Goal: Task Accomplishment & Management: Use online tool/utility

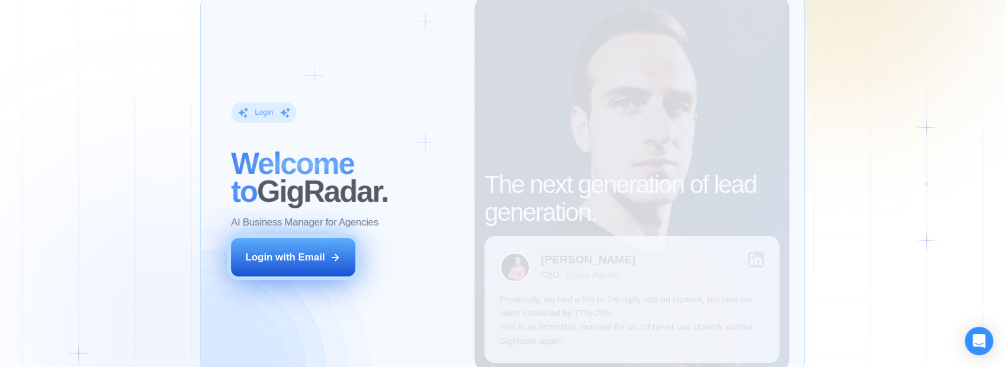
click at [296, 263] on div "Login with Email" at bounding box center [284, 257] width 79 height 14
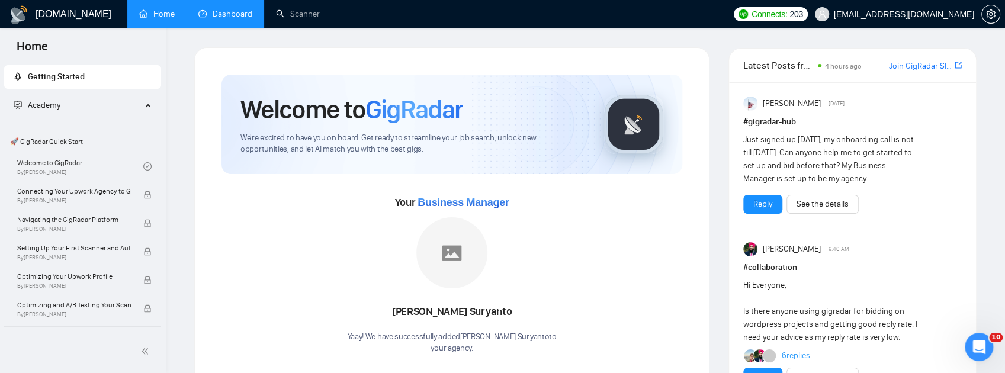
click at [237, 17] on link "Dashboard" at bounding box center [225, 14] width 54 height 10
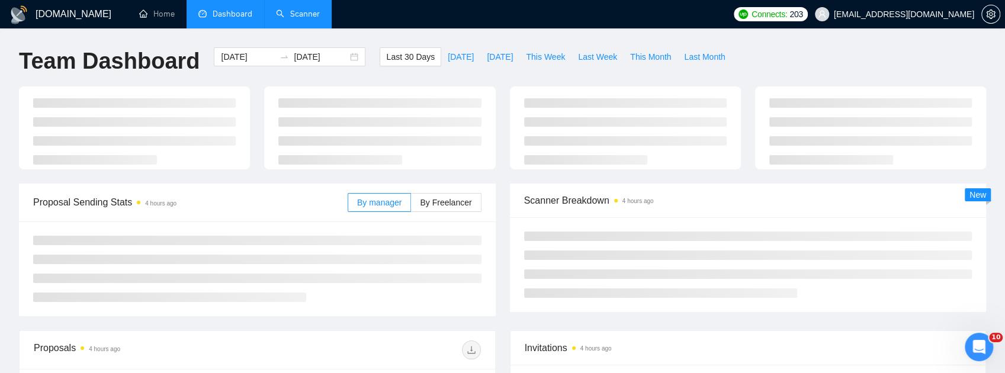
click at [302, 12] on link "Scanner" at bounding box center [298, 14] width 44 height 10
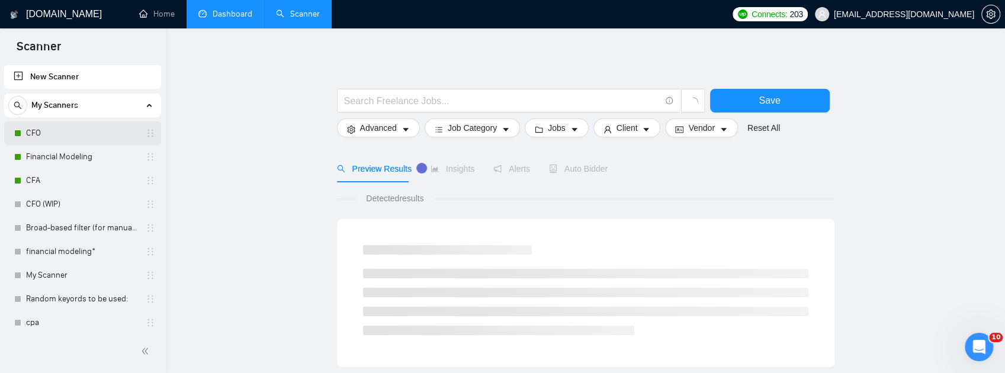
click at [52, 138] on link "CFO" at bounding box center [82, 133] width 112 height 24
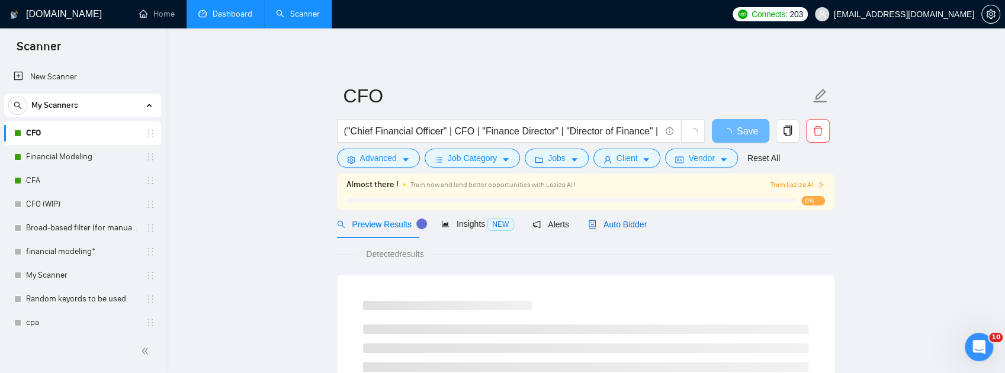
click at [617, 230] on div "Auto Bidder" at bounding box center [617, 224] width 59 height 13
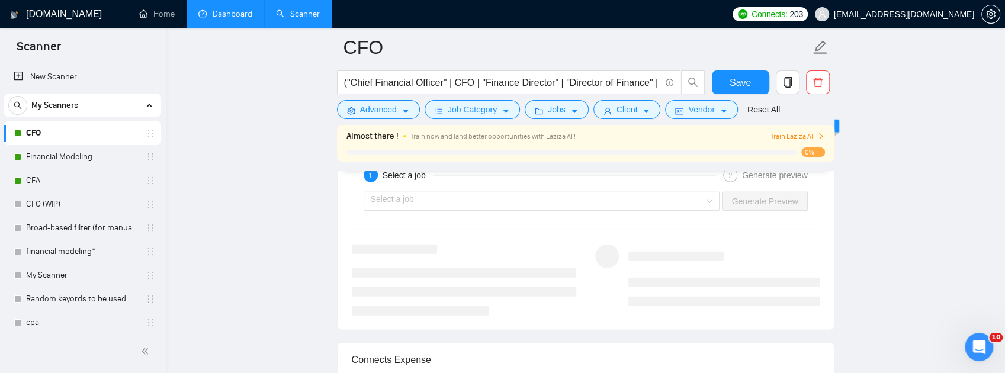
scroll to position [2289, 0]
click at [641, 212] on input "search" at bounding box center [538, 203] width 334 height 18
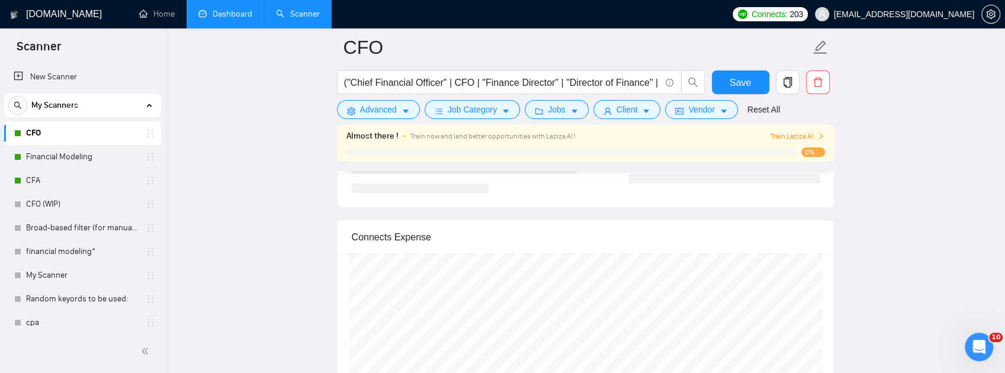
scroll to position [2368, 0]
click at [630, 133] on input "search" at bounding box center [538, 124] width 334 height 18
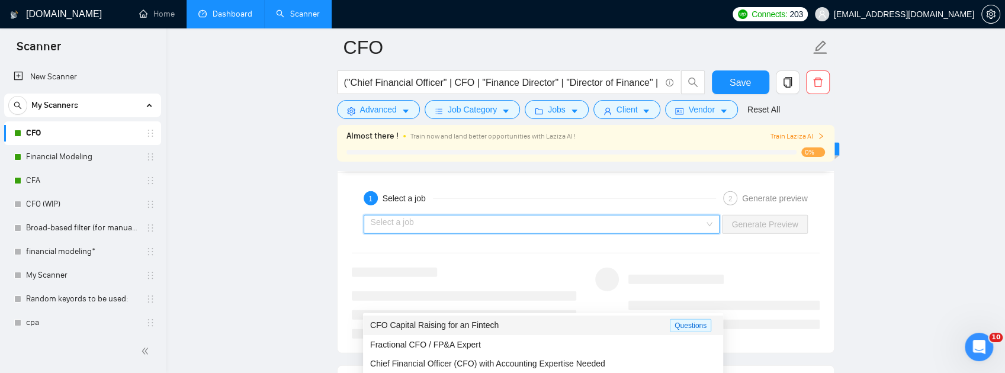
scroll to position [2329, 0]
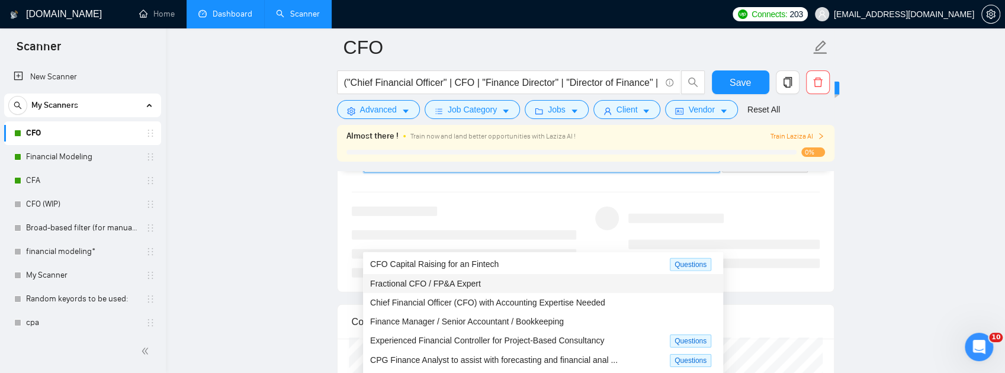
click at [489, 282] on div "Fractional CFO / FP&A Expert" at bounding box center [543, 283] width 346 height 13
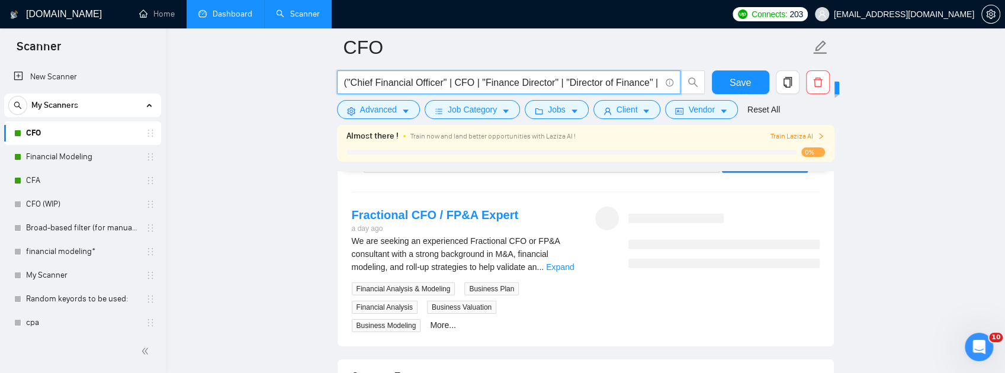
click at [622, 81] on input "("Chief Financial Officer" | CFO | "Finance Director" | "Director of Finance" |…" at bounding box center [502, 82] width 316 height 15
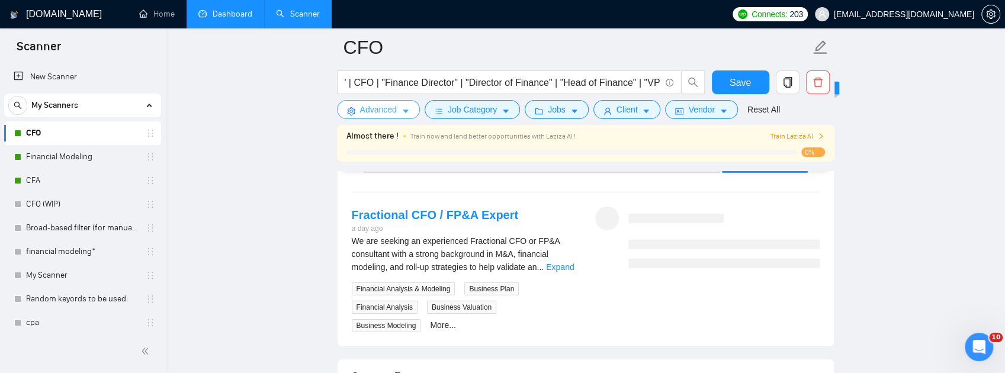
click at [406, 112] on icon "caret-down" at bounding box center [405, 111] width 8 height 8
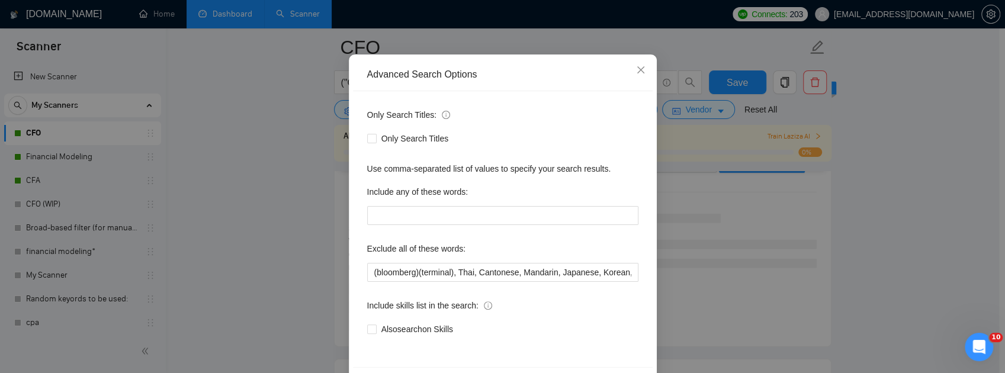
scroll to position [79, 0]
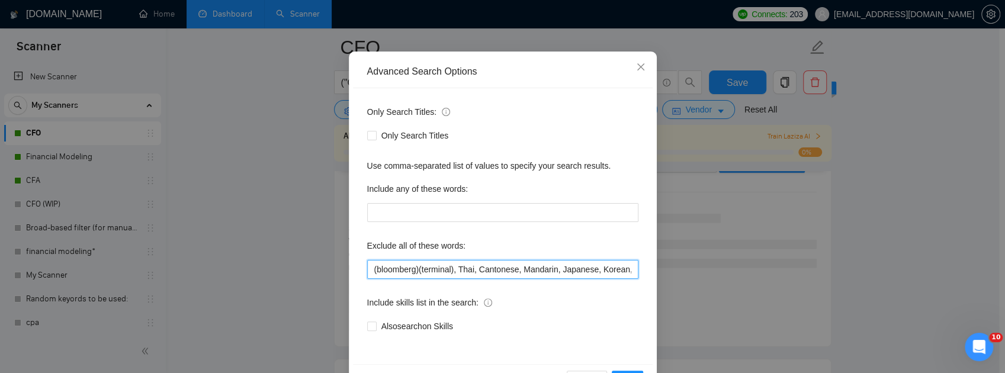
click at [565, 266] on input "(bloomberg)(terminal), Thai, Cantonese, Mandarin, Japanese, Korean, Vietnamese,…" at bounding box center [502, 269] width 271 height 19
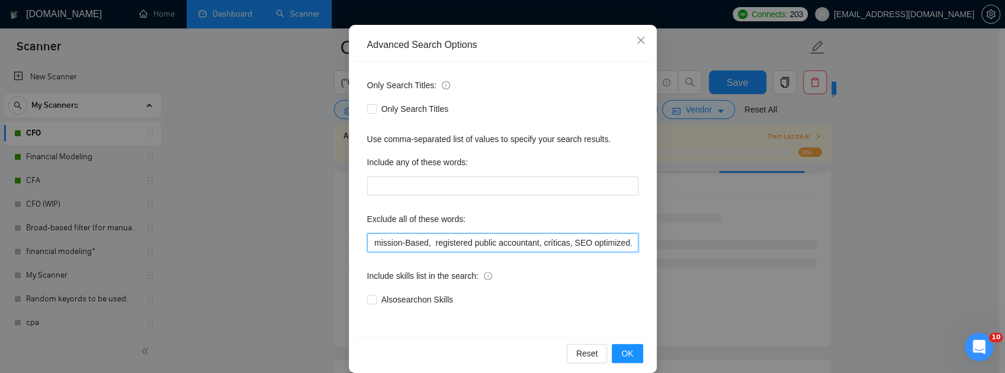
scroll to position [119, 0]
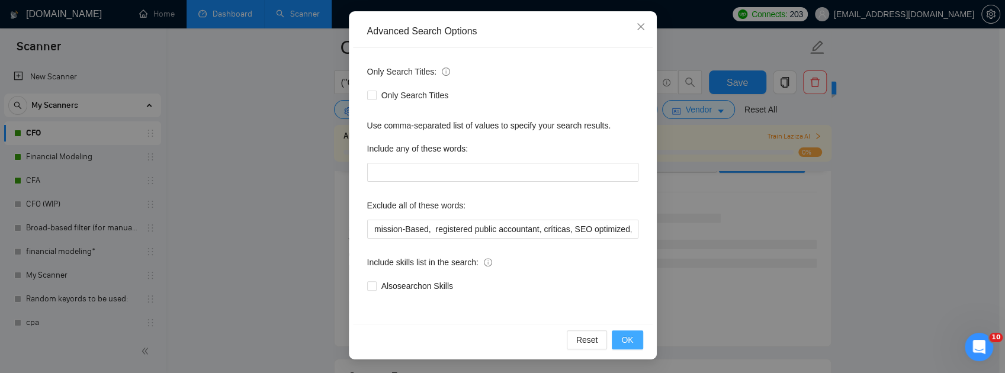
click at [631, 335] on button "OK" at bounding box center [627, 339] width 31 height 19
